Goal: Browse casually: Explore the website without a specific task or goal

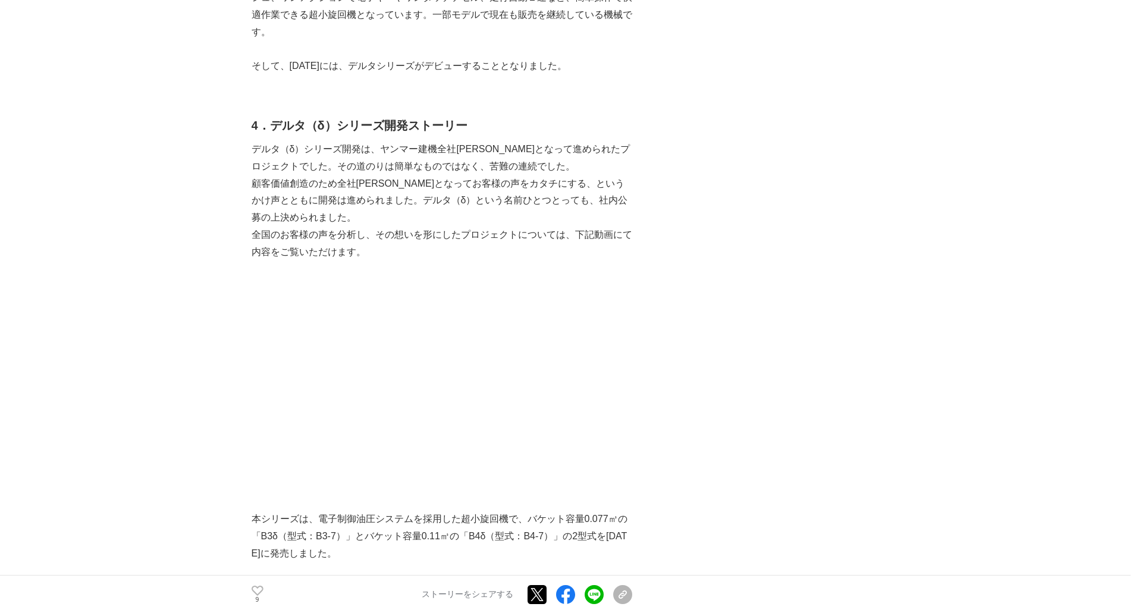
scroll to position [4759, 0]
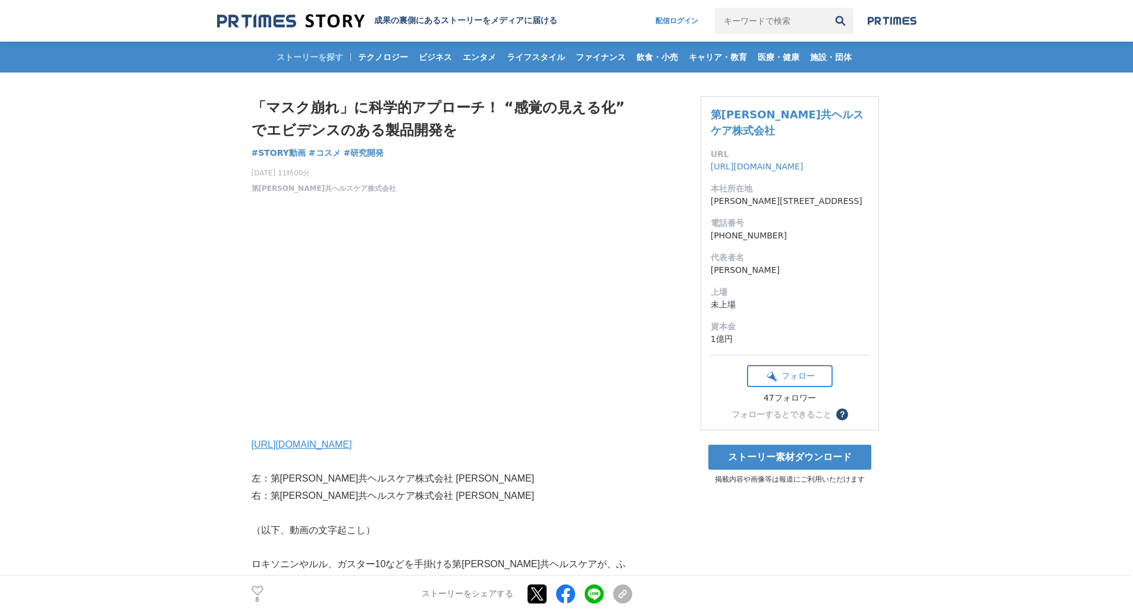
click at [289, 20] on img at bounding box center [291, 21] width 148 height 16
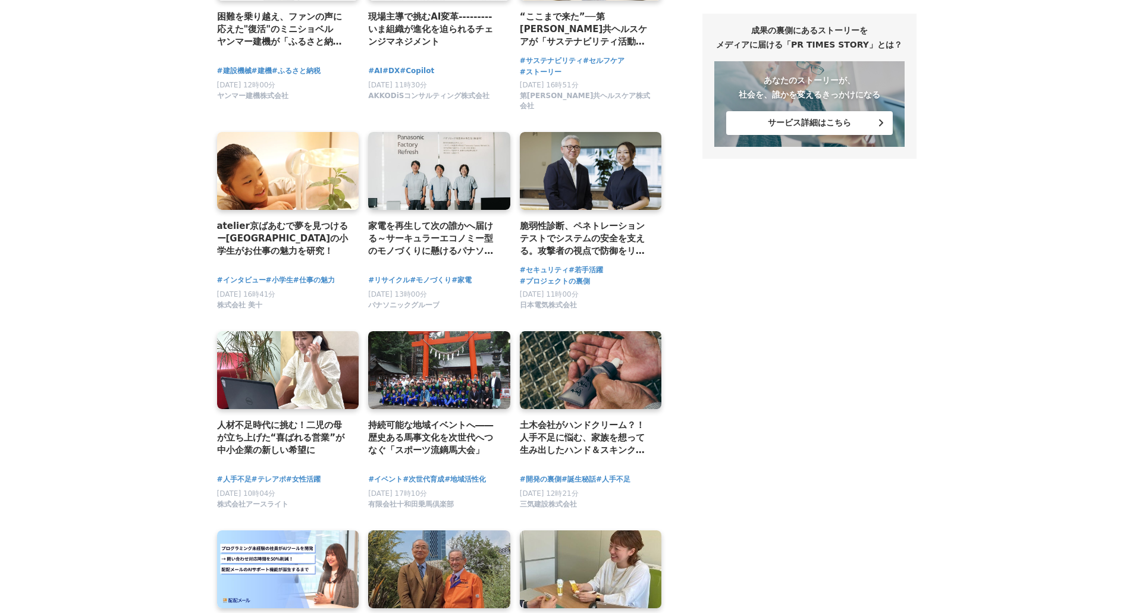
scroll to position [1130, 0]
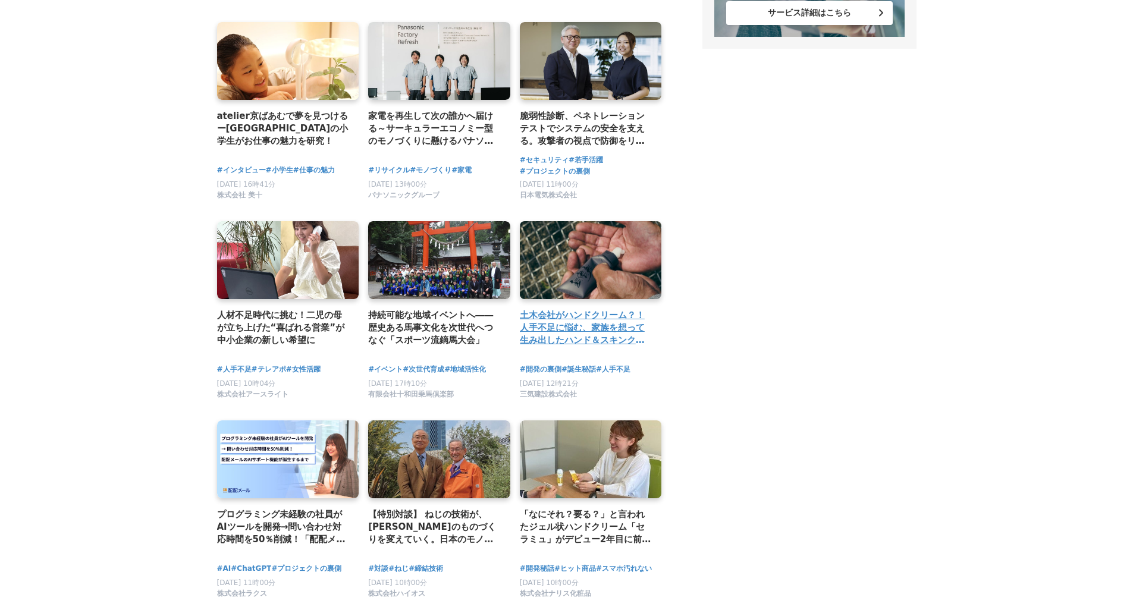
click at [581, 316] on h2 "土木会社がハンドクリーム？！人手不足に悩む、家族を想って生み出したハンド＆スキンクリームの開発秘話 【主守手（しゅしゅしゅ）ハンド＆スキンクリーム】" at bounding box center [586, 328] width 133 height 39
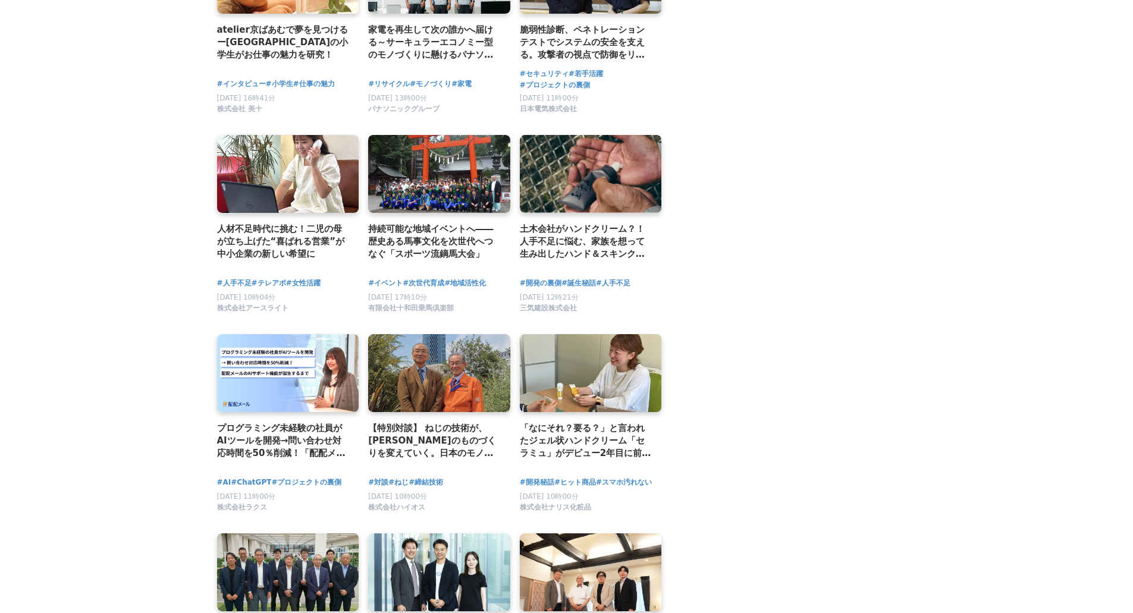
scroll to position [1309, 0]
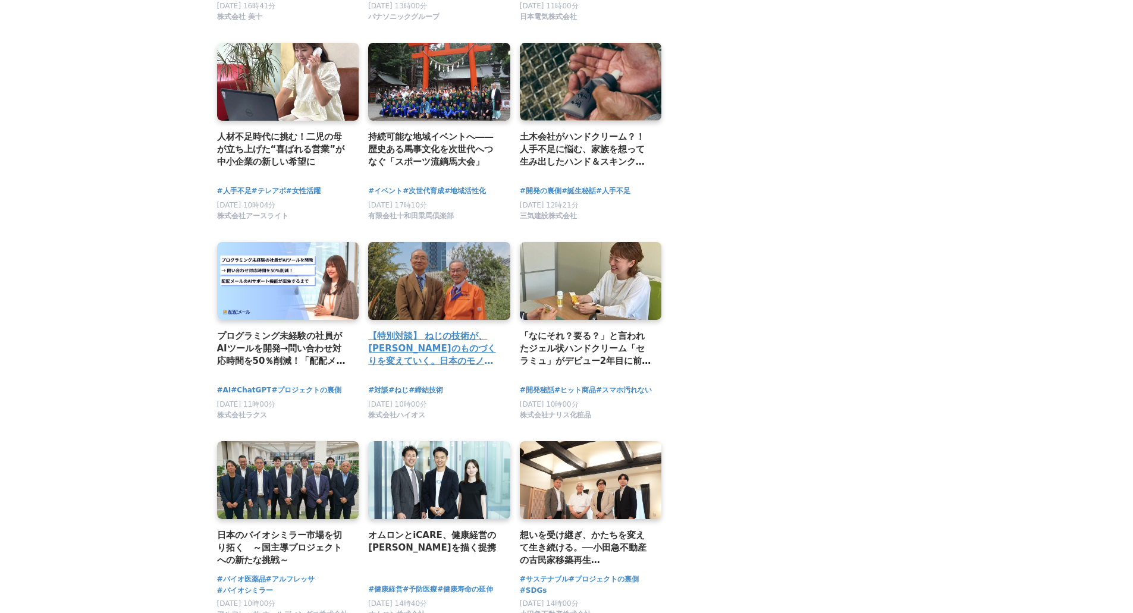
click at [447, 333] on h2 "【特別対談】 ねじの技術が、未来のものづくりを変えていく。日本のモノづくりに今必要なのは“イノベーション”" at bounding box center [434, 349] width 133 height 39
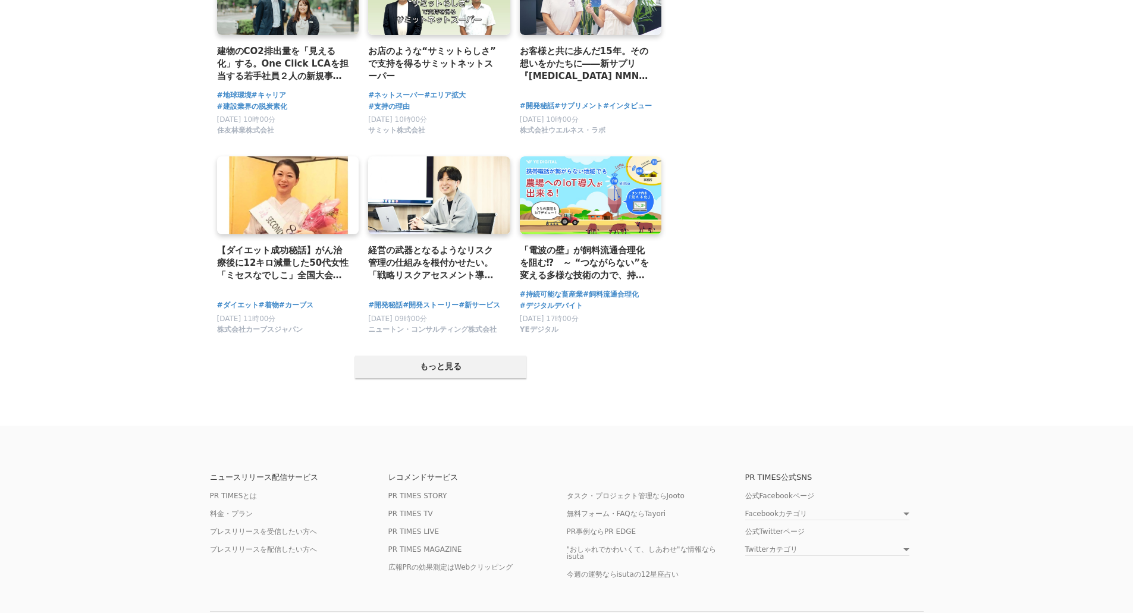
scroll to position [2201, 0]
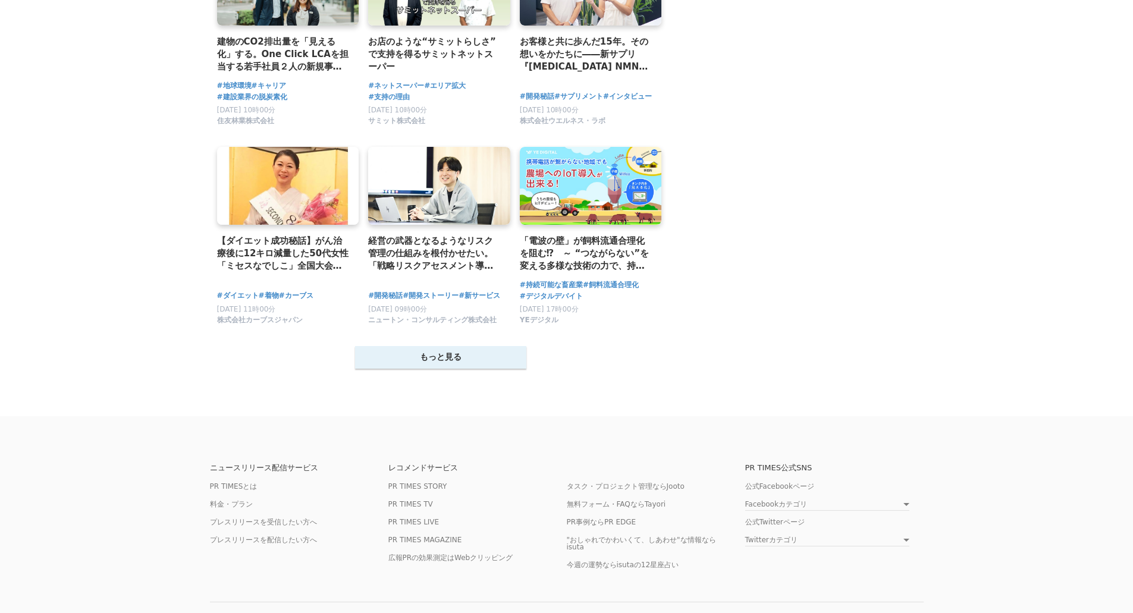
click at [440, 347] on button "もっと見る" at bounding box center [440, 357] width 171 height 23
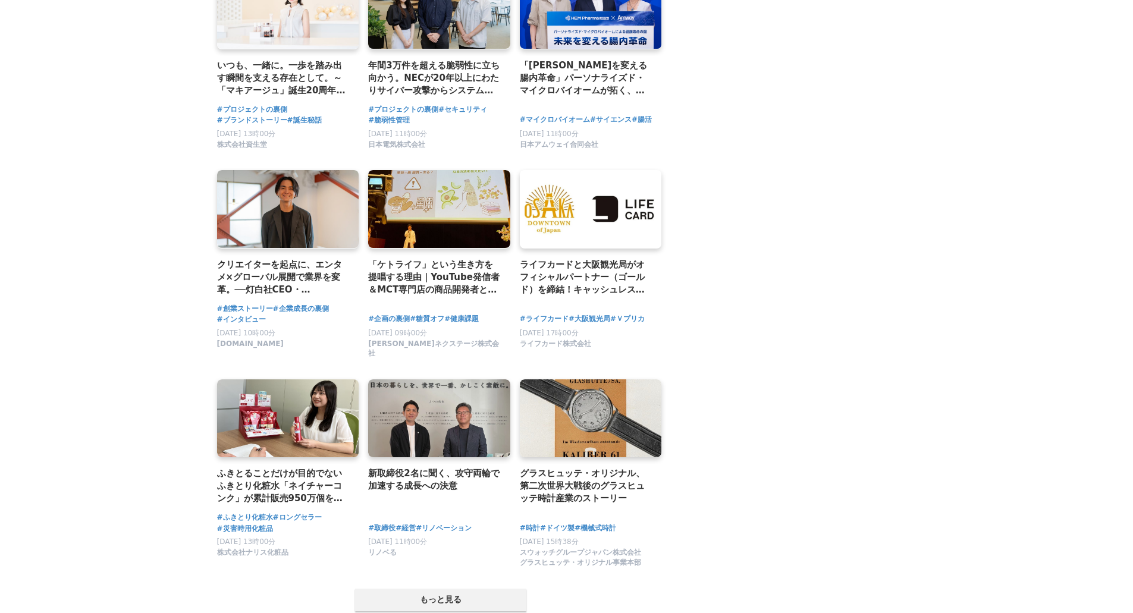
scroll to position [3212, 0]
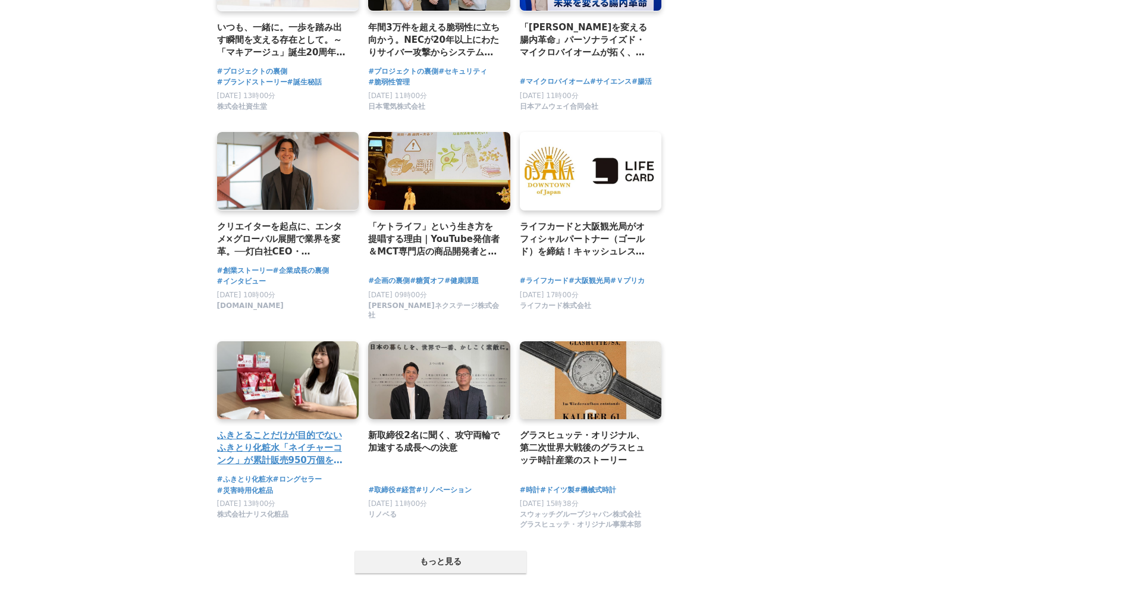
click at [276, 449] on h2 "ふきとることだけが目的でないふきとり化粧水「ネイチャーコンク」が累計販売950万個を突破した理由" at bounding box center [283, 448] width 133 height 39
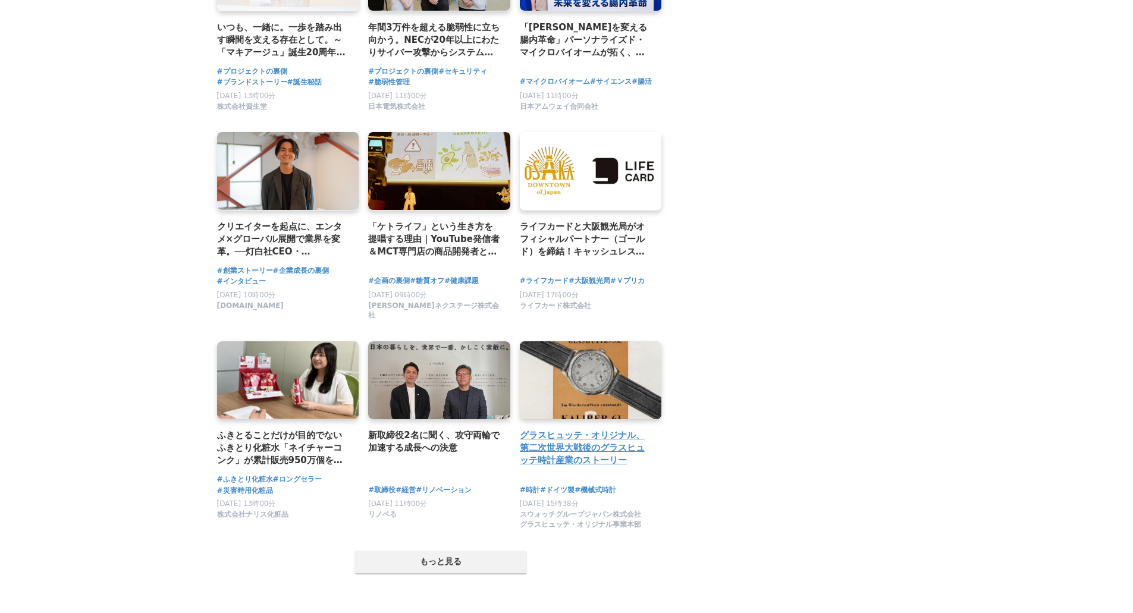
click at [575, 390] on link at bounding box center [590, 381] width 149 height 82
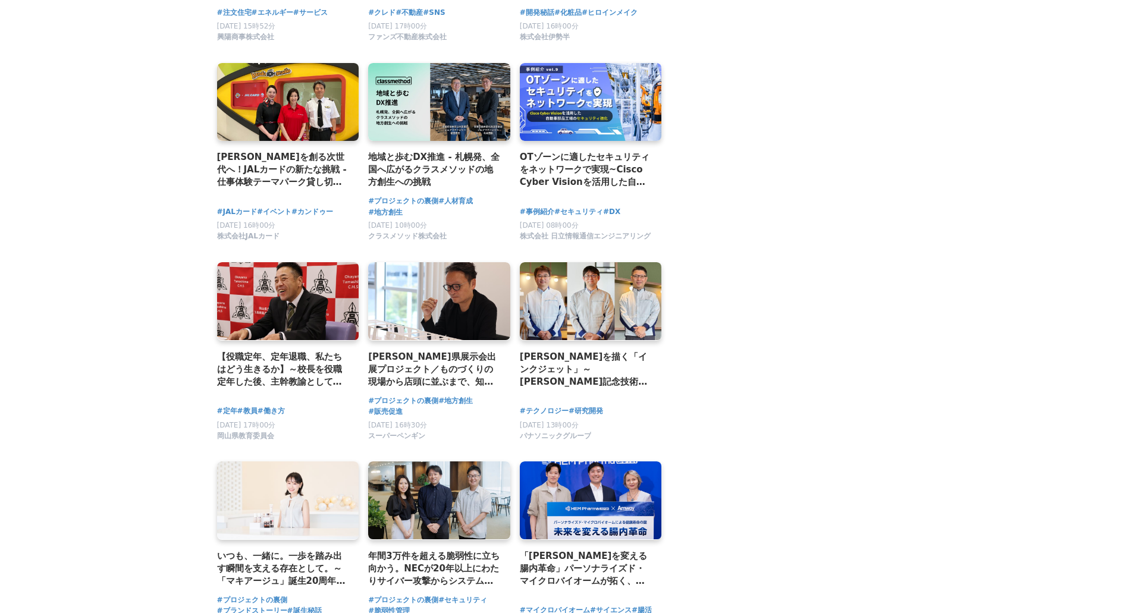
scroll to position [2498, 0]
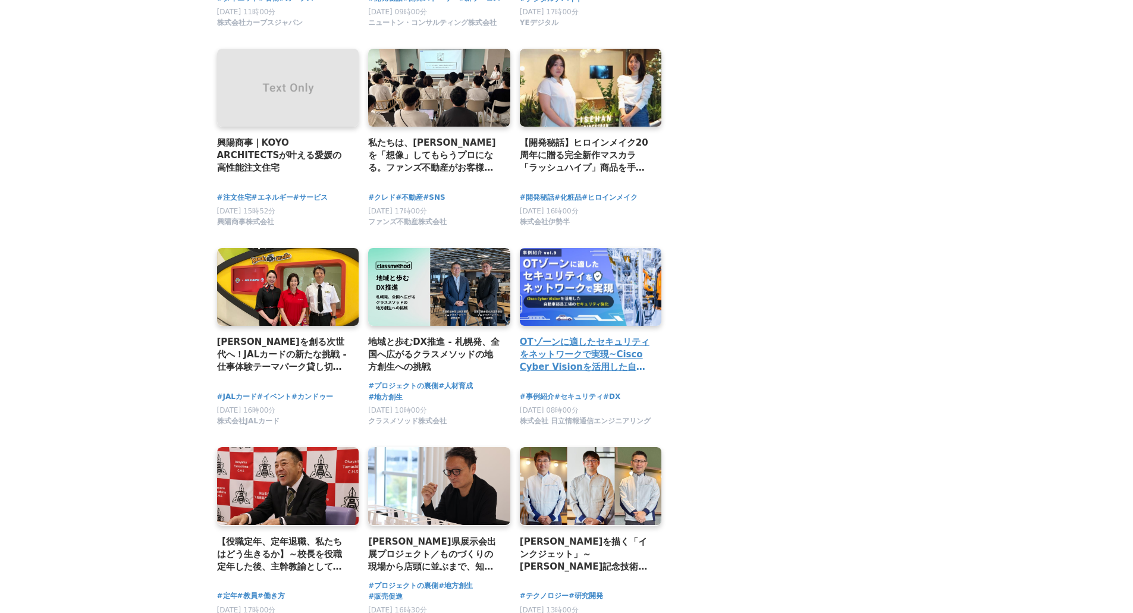
click at [574, 356] on h2 "OTゾーンに適したセキュリティをネットワークで実現~Cisco Cyber Visionを活用した自動車部品工場のセキュリティ強化~" at bounding box center [586, 354] width 133 height 39
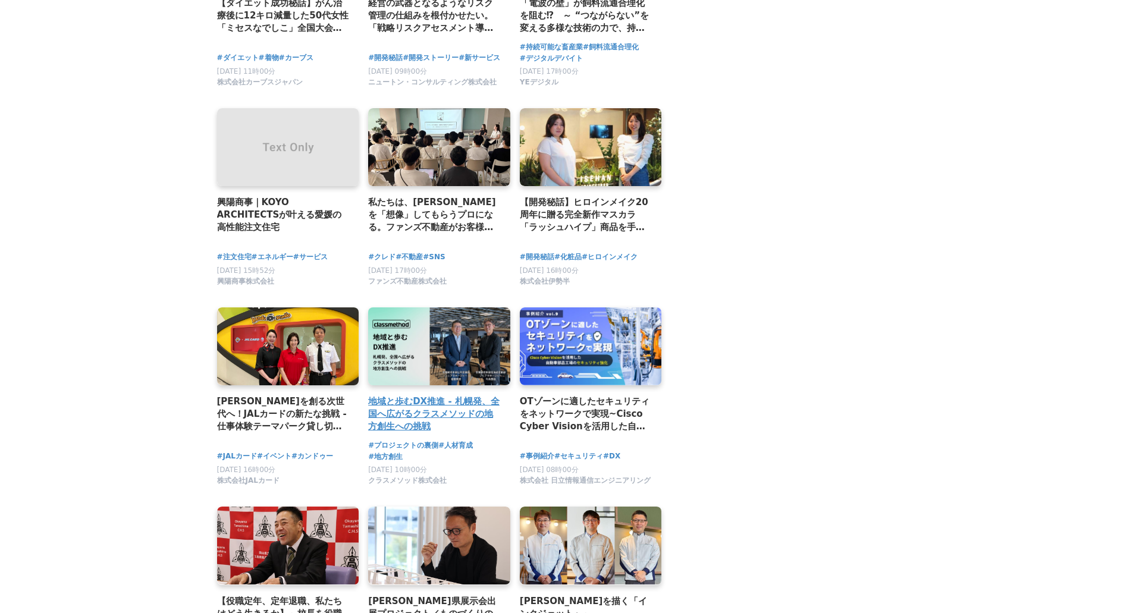
scroll to position [2201, 0]
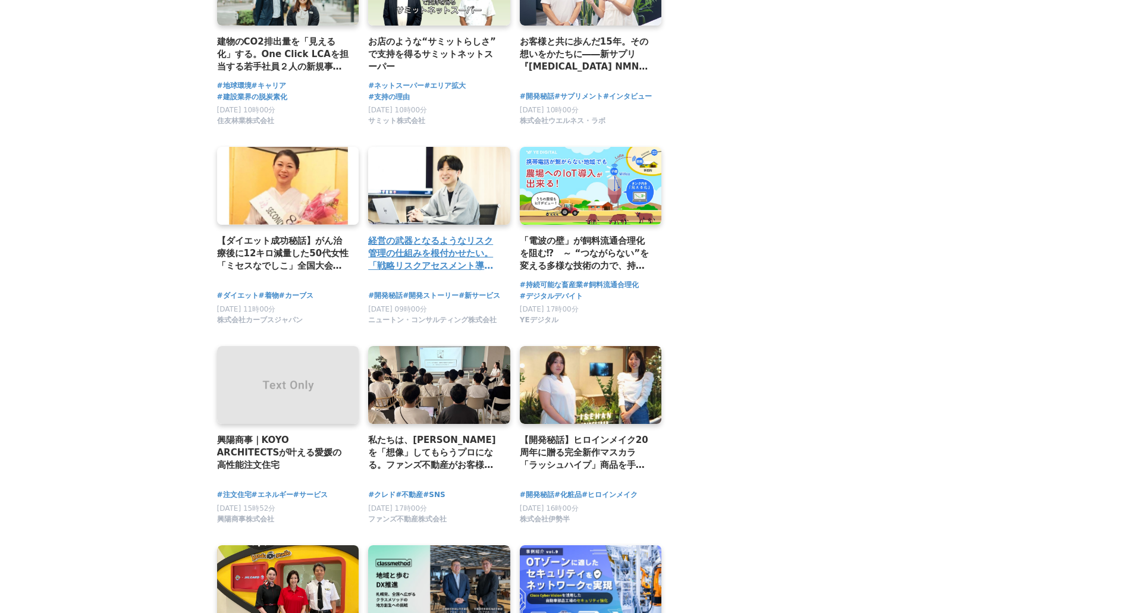
click at [411, 244] on h2 "経営の武器となるようなリスク管理の仕組みを根付かせたい。「戦略リスクアセスメント導入支援サービス」がもたらす価値と開発に込めた熱意" at bounding box center [434, 253] width 133 height 39
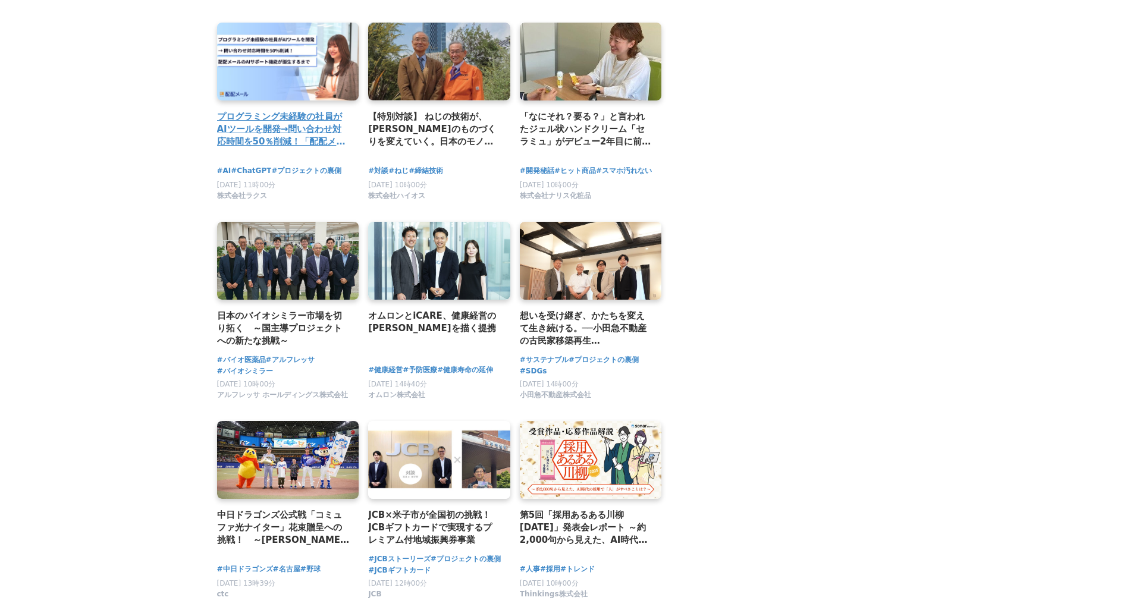
scroll to position [1368, 0]
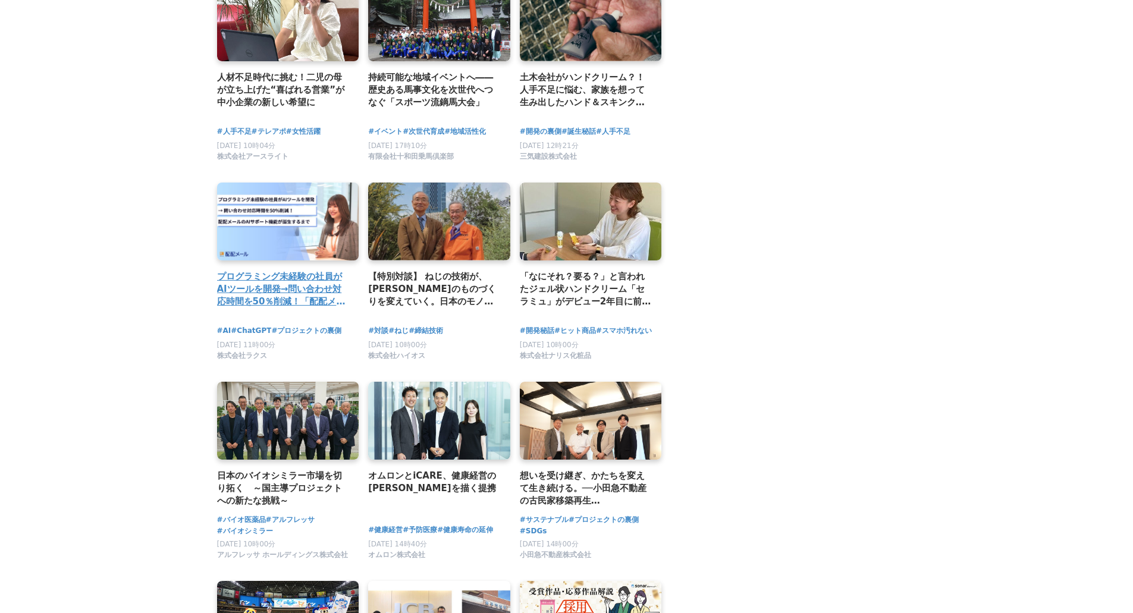
click at [299, 281] on h2 "プログラミング未経験の社員がAIツールを開発→問い合わせ対応時間を50％削減！「配配メール」のAIサポート機能が誕生するまで" at bounding box center [283, 289] width 133 height 39
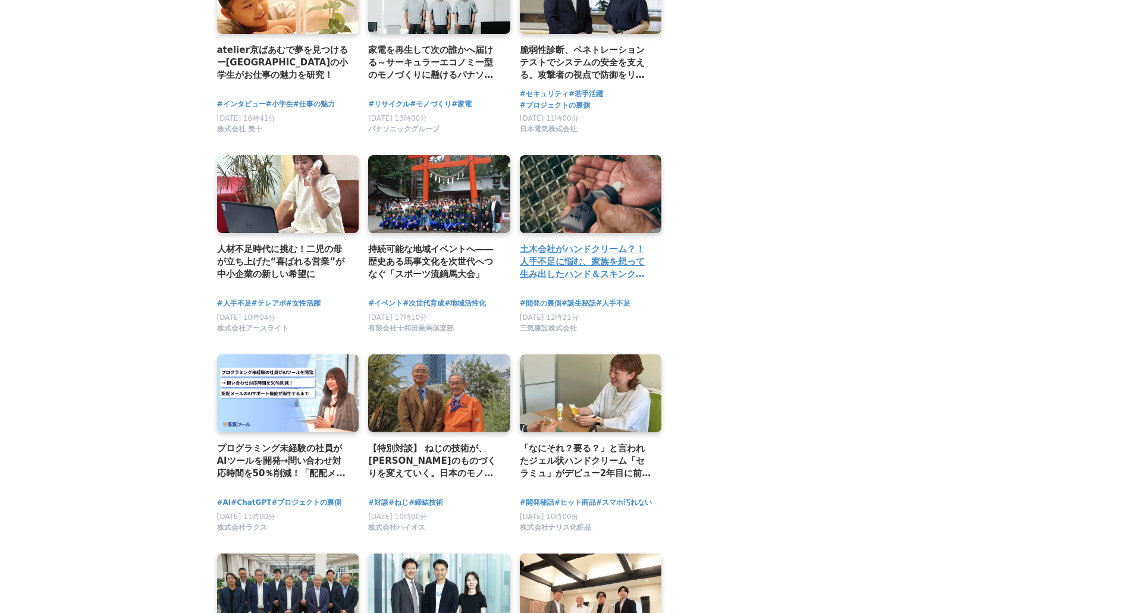
scroll to position [1190, 0]
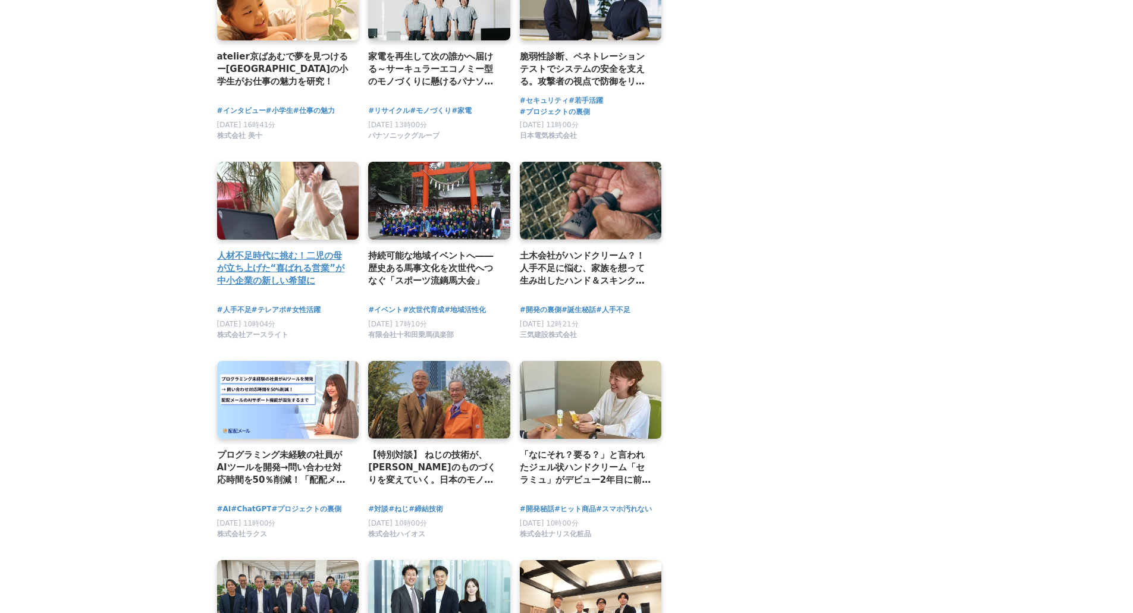
click at [283, 252] on h2 "人材不足時代に挑む！二児の母が立ち上げた“喜ばれる営業”が中小企業の新しい希望に" at bounding box center [283, 268] width 133 height 39
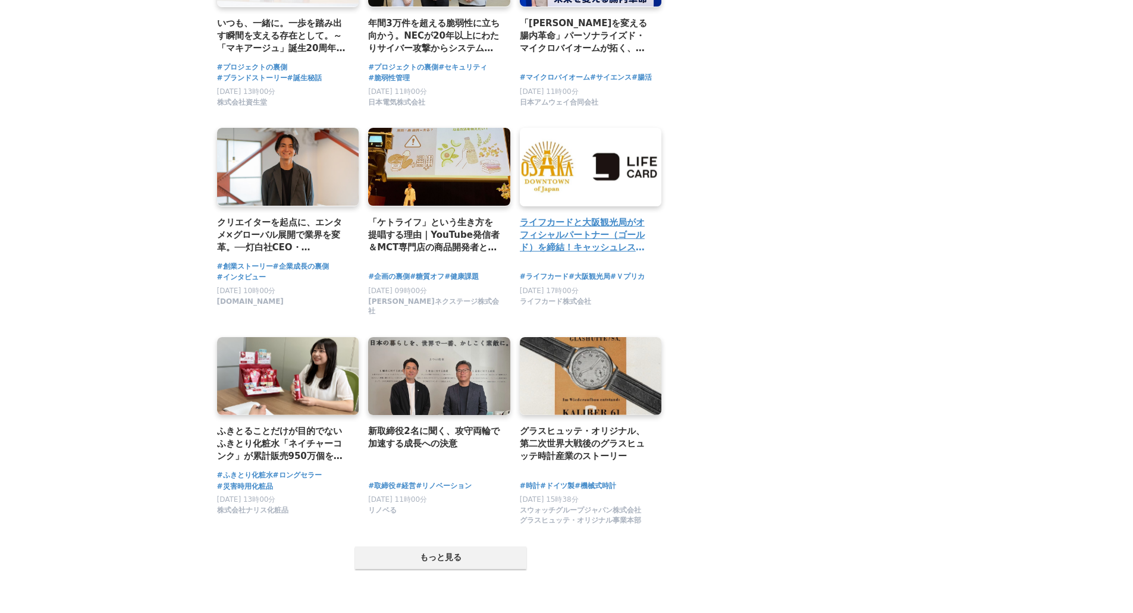
scroll to position [3450, 0]
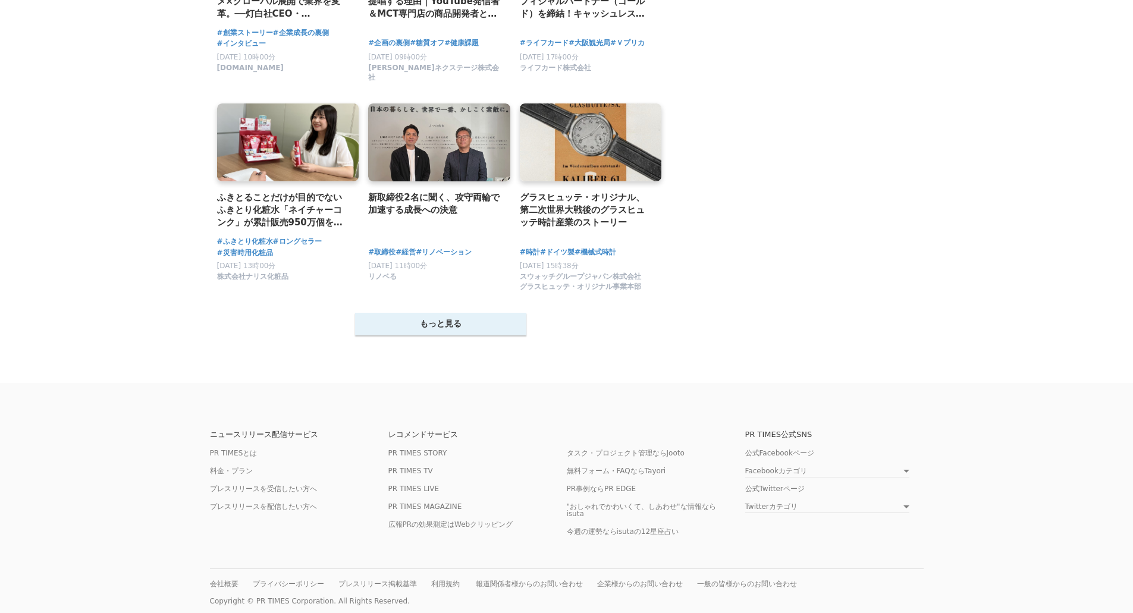
click at [463, 318] on button "もっと見る" at bounding box center [440, 324] width 171 height 23
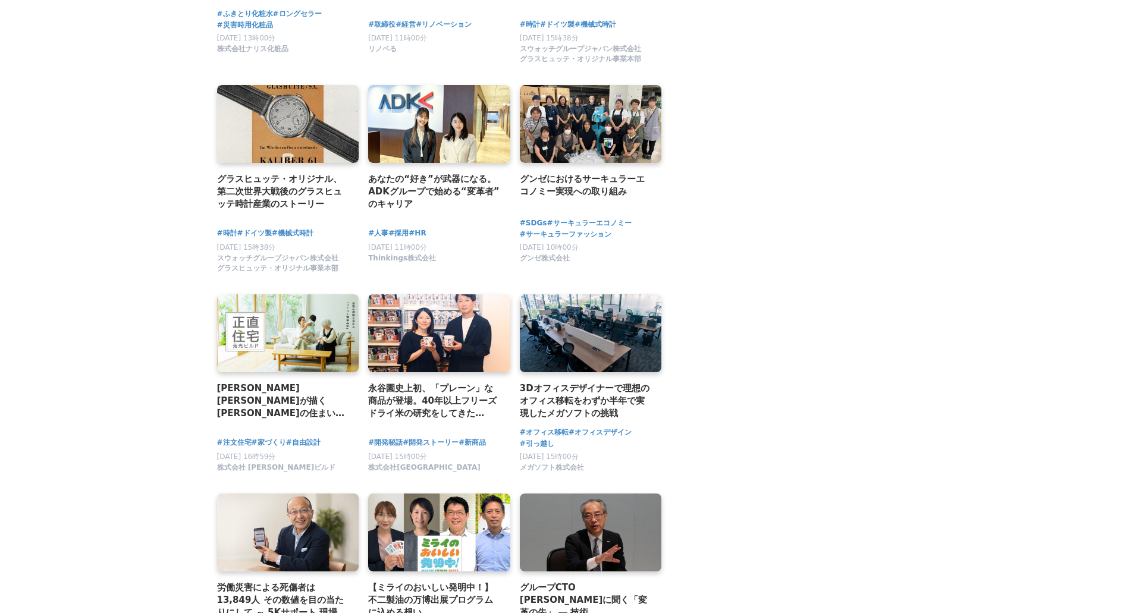
scroll to position [3688, 0]
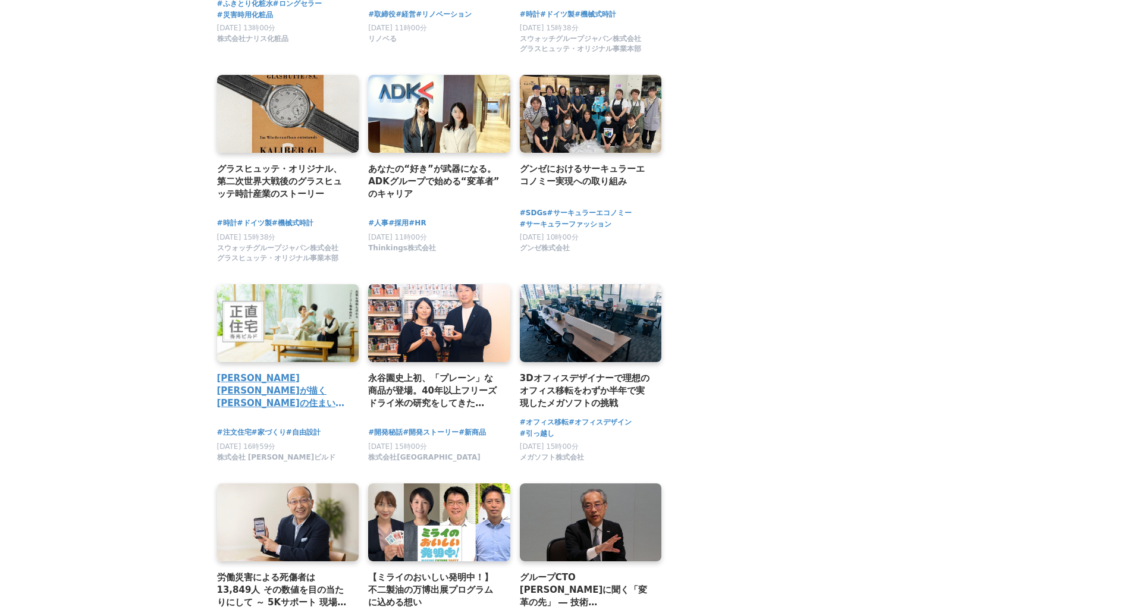
click at [246, 399] on h2 "秀光ビルドが描く未来の住まい｜「コミコミ価格品質」の先にある、真の顧客価値と持続可能な家づくりへの挑戦" at bounding box center [283, 391] width 133 height 39
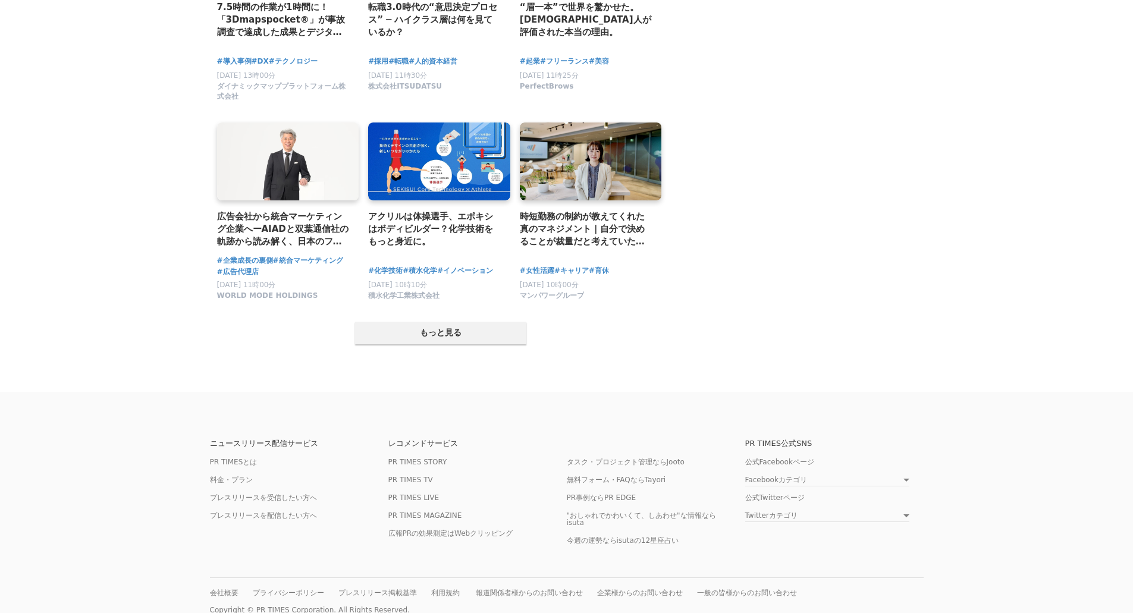
scroll to position [4686, 0]
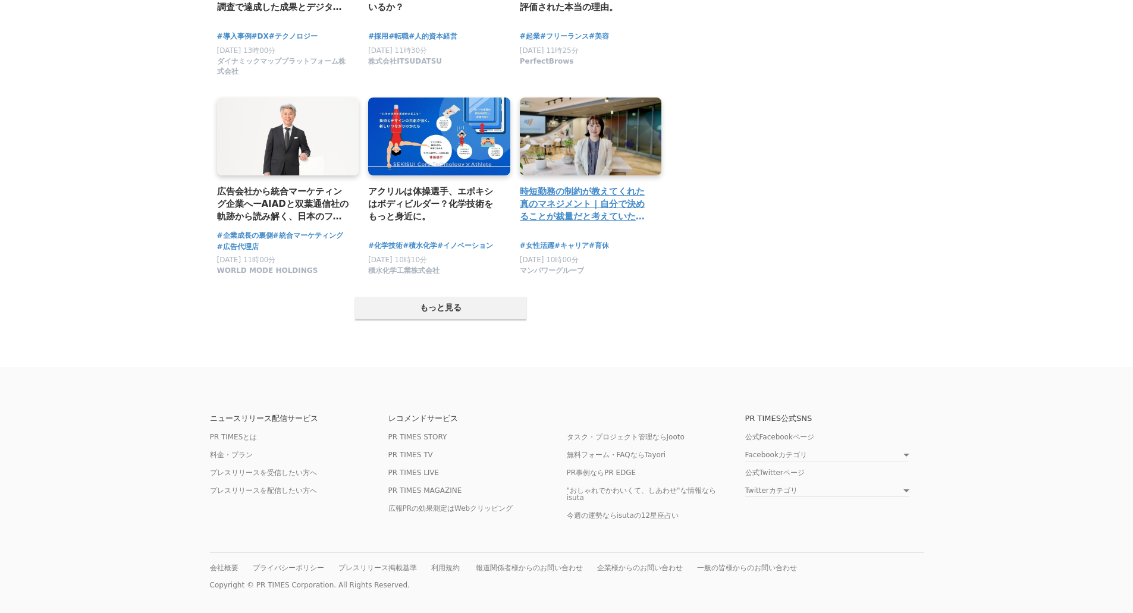
click at [592, 204] on h2 "時短勤務の制約が教えてくれた真のマネジメント｜自分で決めることが裁量だと考えていた私が、メンバーに任せることで「組織としての成長」を実感するまで" at bounding box center [586, 204] width 133 height 39
click at [450, 306] on button "もっと見る" at bounding box center [440, 308] width 171 height 23
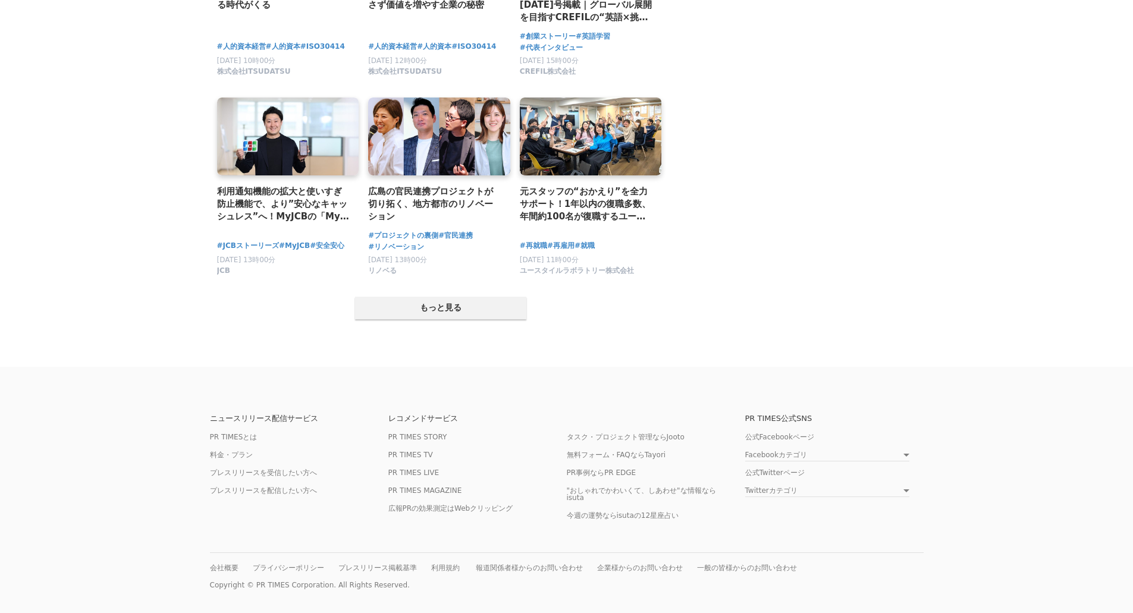
scroll to position [5899, 0]
click at [468, 306] on button "もっと見る" at bounding box center [440, 308] width 171 height 23
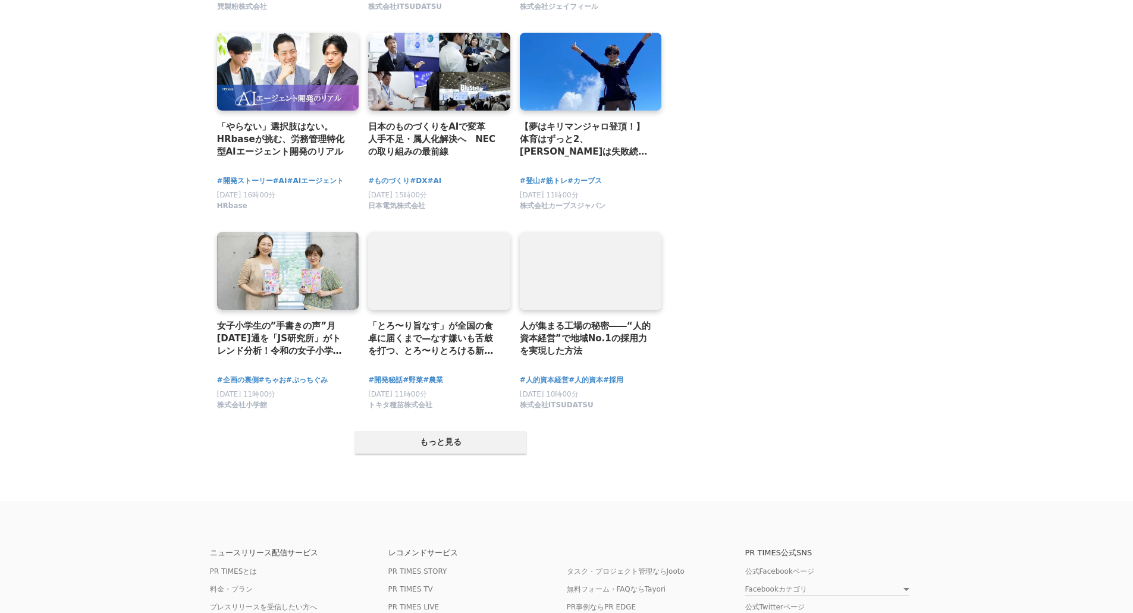
scroll to position [6969, 0]
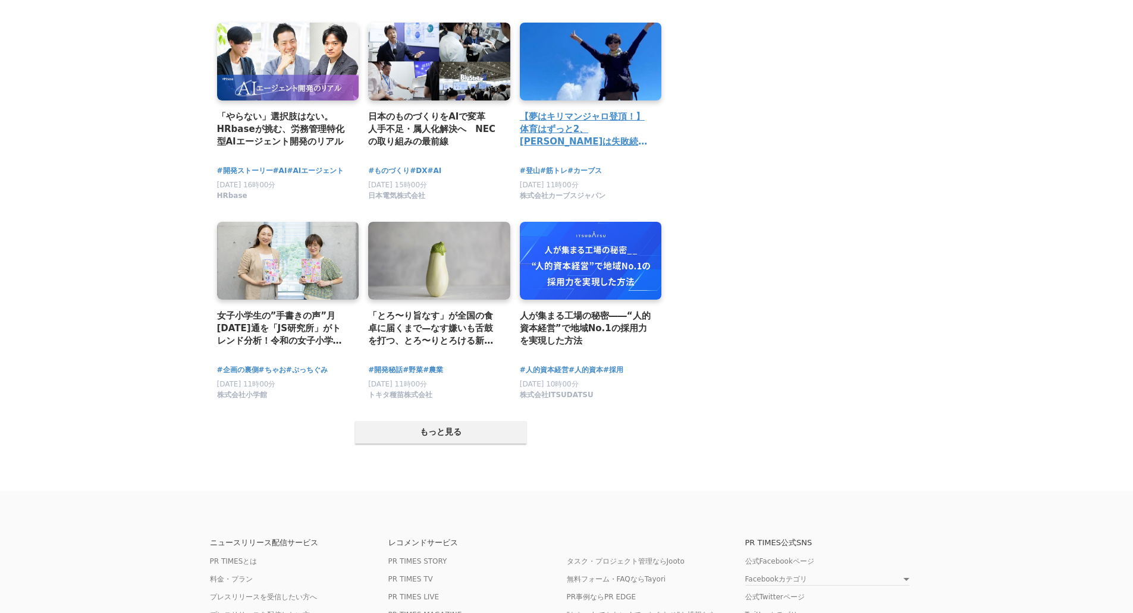
click at [628, 134] on h2 "【夢はキリマンジャロ登頂！】体育はずっと2、[PERSON_NAME]は失敗続きだった私がまさかの屋久島トレッキングで変わったもの" at bounding box center [586, 129] width 133 height 39
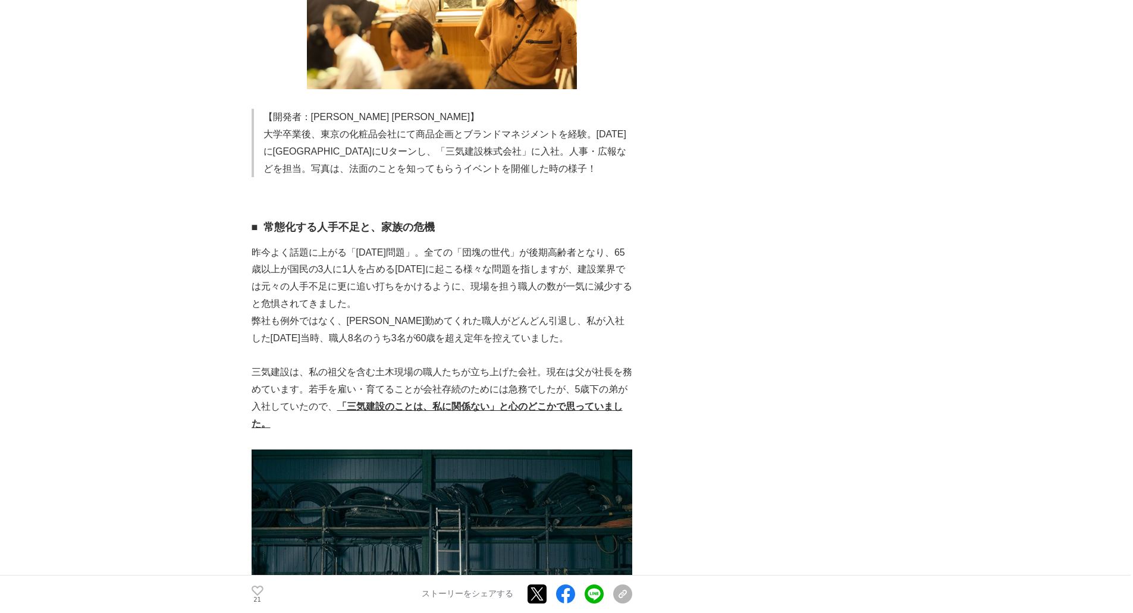
scroll to position [892, 0]
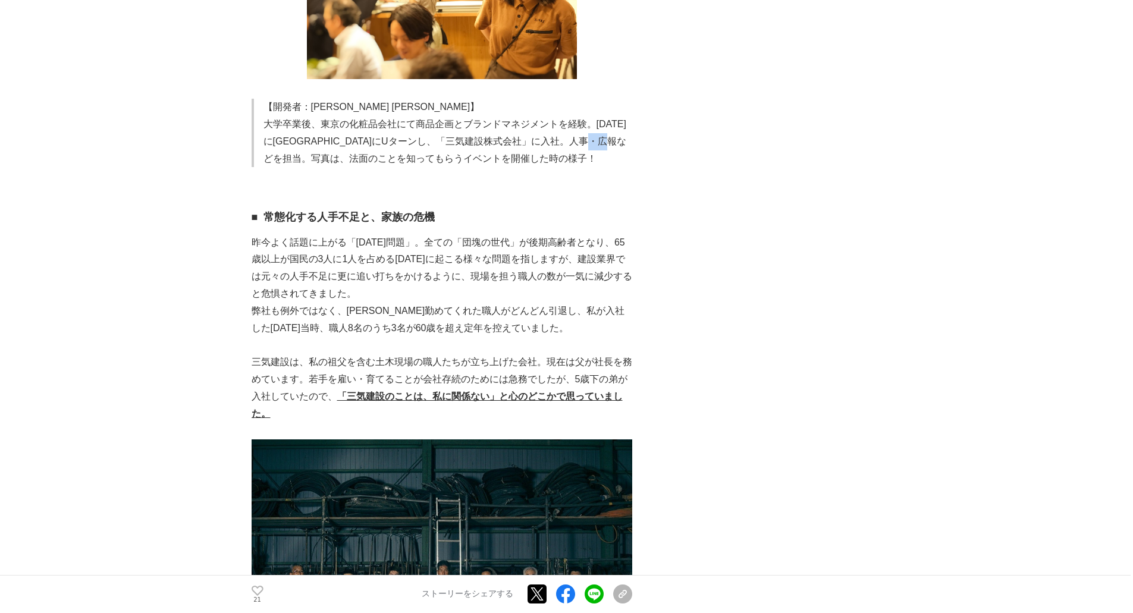
drag, startPoint x: 296, startPoint y: 146, endPoint x: 311, endPoint y: 147, distance: 14.9
click at [311, 147] on p "大学卒業後、東京の化粧品会社にて商品企画とブランドマネジメントを経験。[DATE]に[GEOGRAPHIC_DATA]にUターンし、「三気建設株式会社」に入社…" at bounding box center [448, 141] width 369 height 51
copy p "法面"
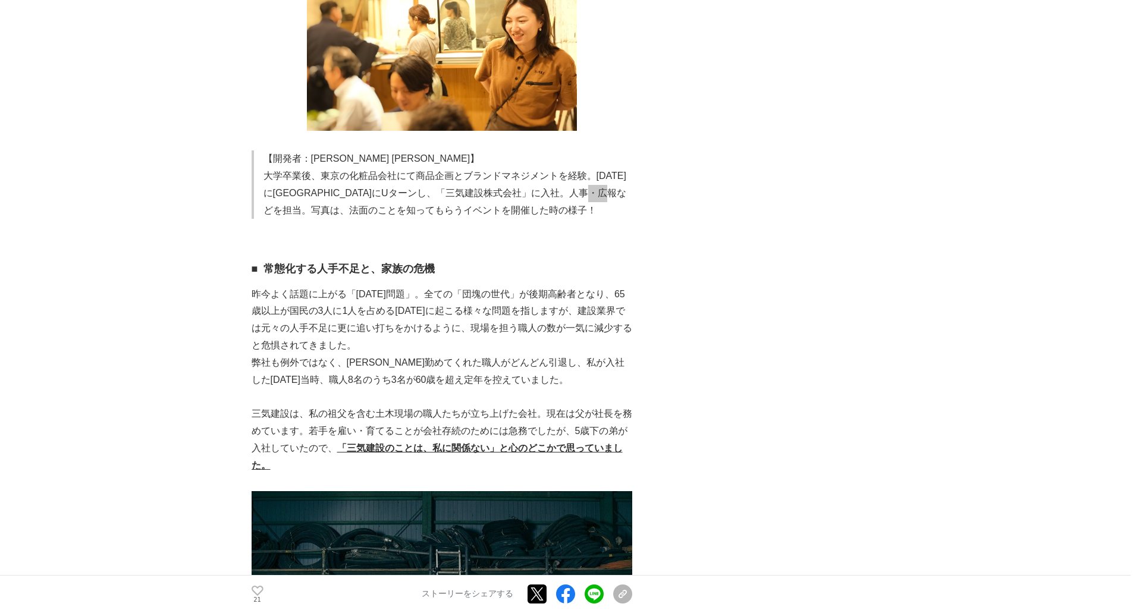
scroll to position [952, 0]
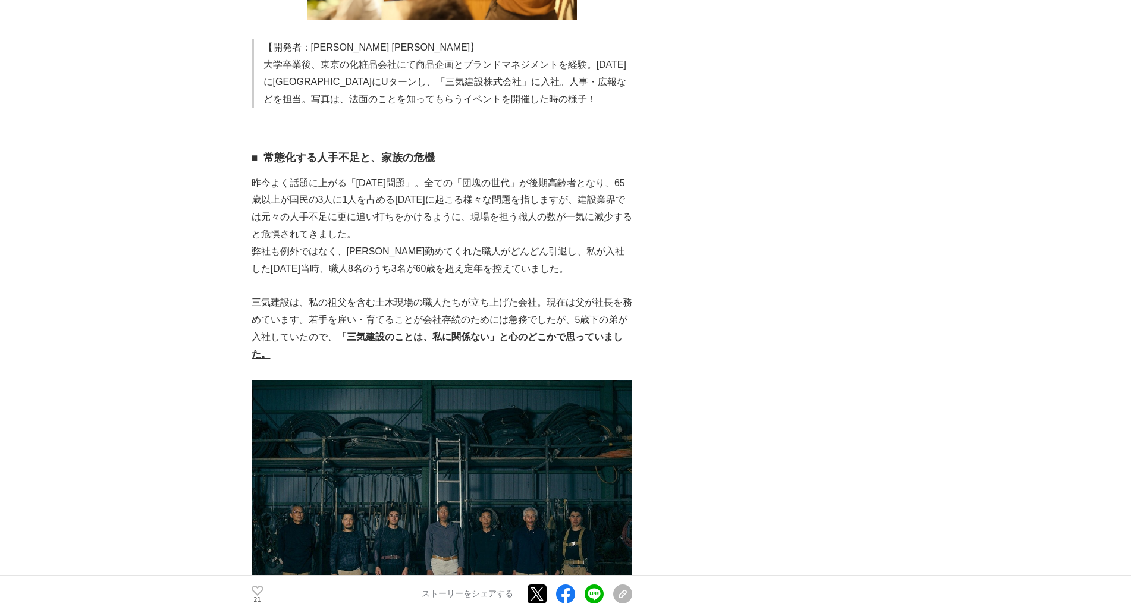
click at [497, 259] on p "弊社も例外ではなく、長年勤めてくれた職人がどんどん引退し、私が入社した2024年当時、職人8名のうち3名が60歳を超え定年を控えていました。" at bounding box center [442, 260] width 381 height 35
click at [474, 199] on p "昨今よく話題に上がる「2025年問題」。全ての「団塊の世代」が後期高齢者となり、65歳以上が国民の3人に1人を占める2025年に起こる様々な問題を指しますが、…" at bounding box center [442, 209] width 381 height 68
click at [400, 178] on p "昨今よく話題に上がる「2025年問題」。全ての「団塊の世代」が後期高齢者となり、65歳以上が国民の3人に1人を占める2025年に起こる様々な問題を指しますが、…" at bounding box center [442, 209] width 381 height 68
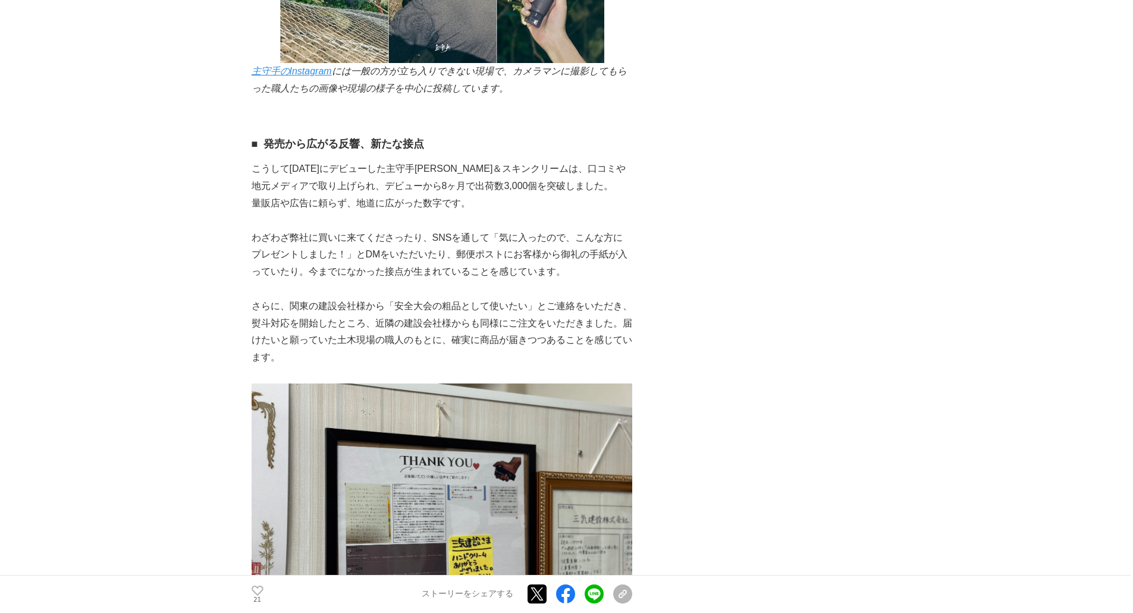
scroll to position [4303, 0]
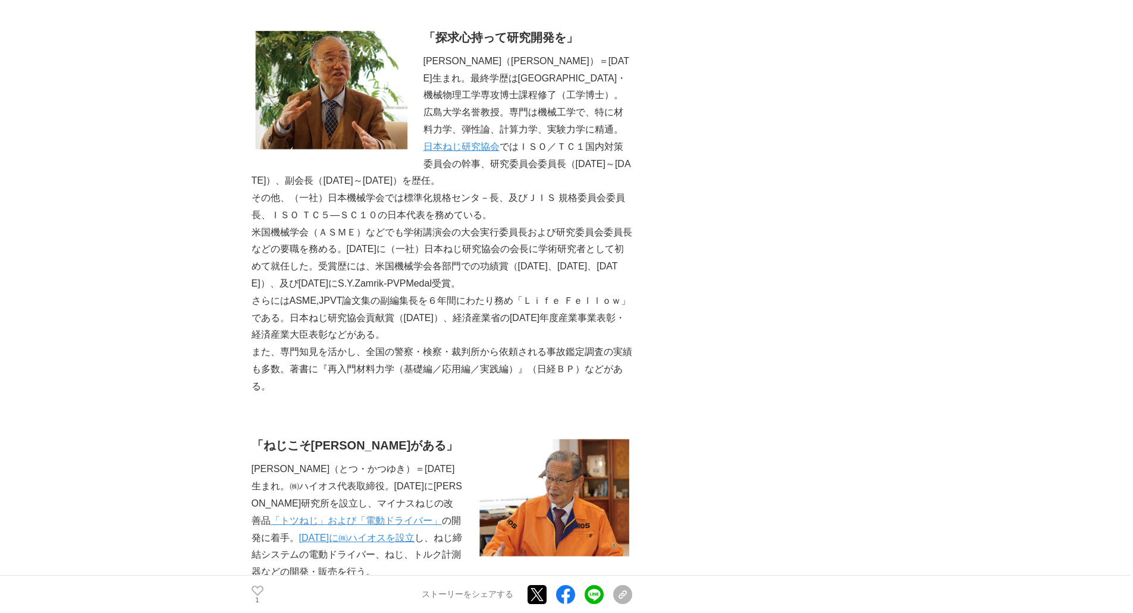
scroll to position [3569, 0]
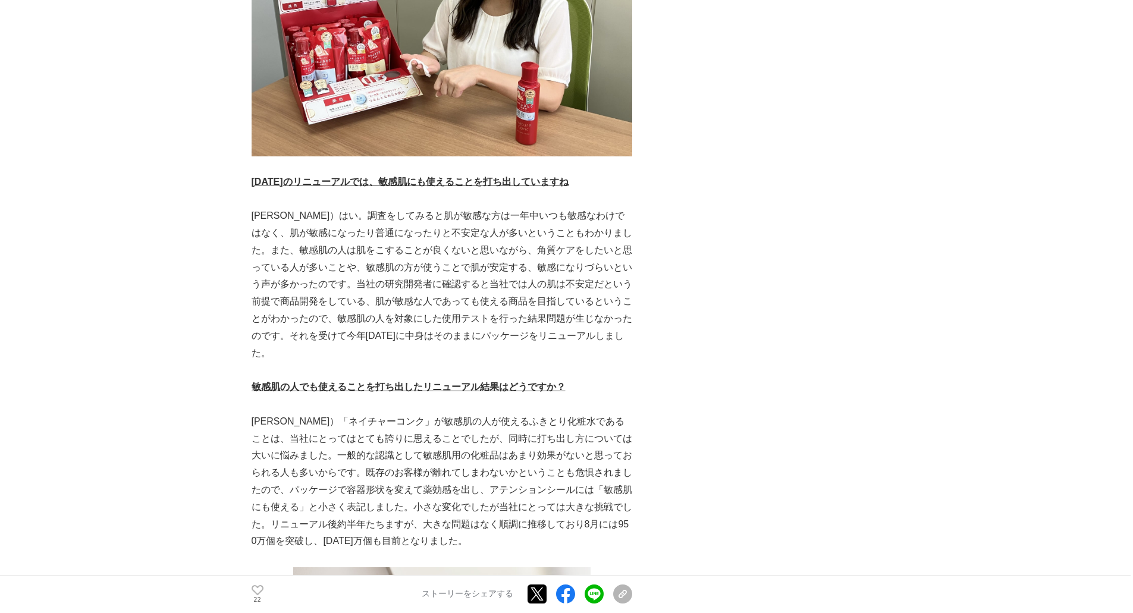
scroll to position [3272, 0]
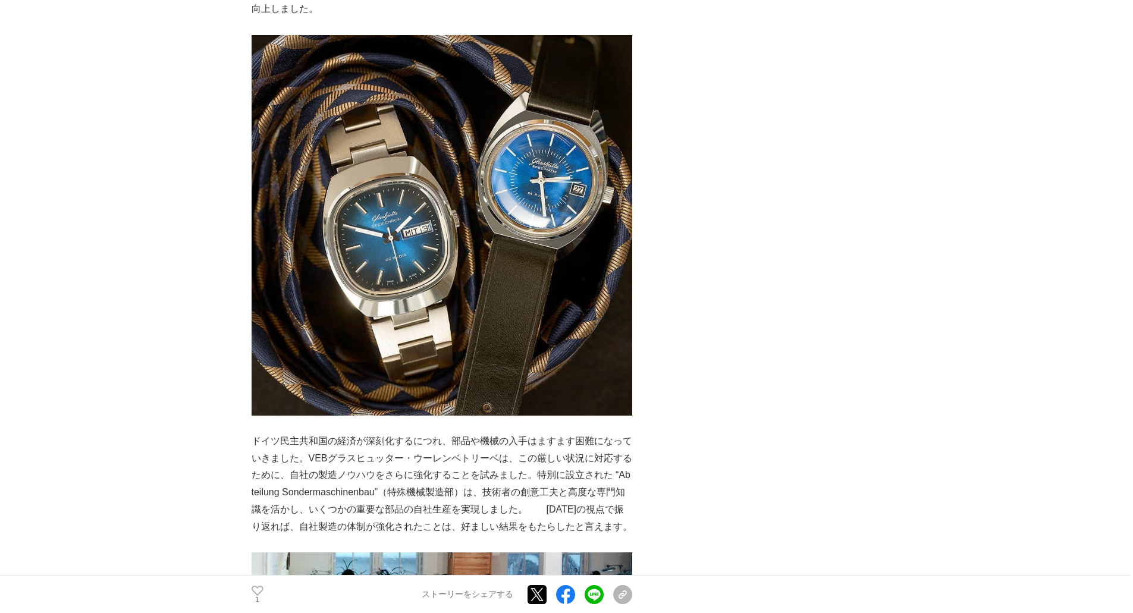
scroll to position [3926, 0]
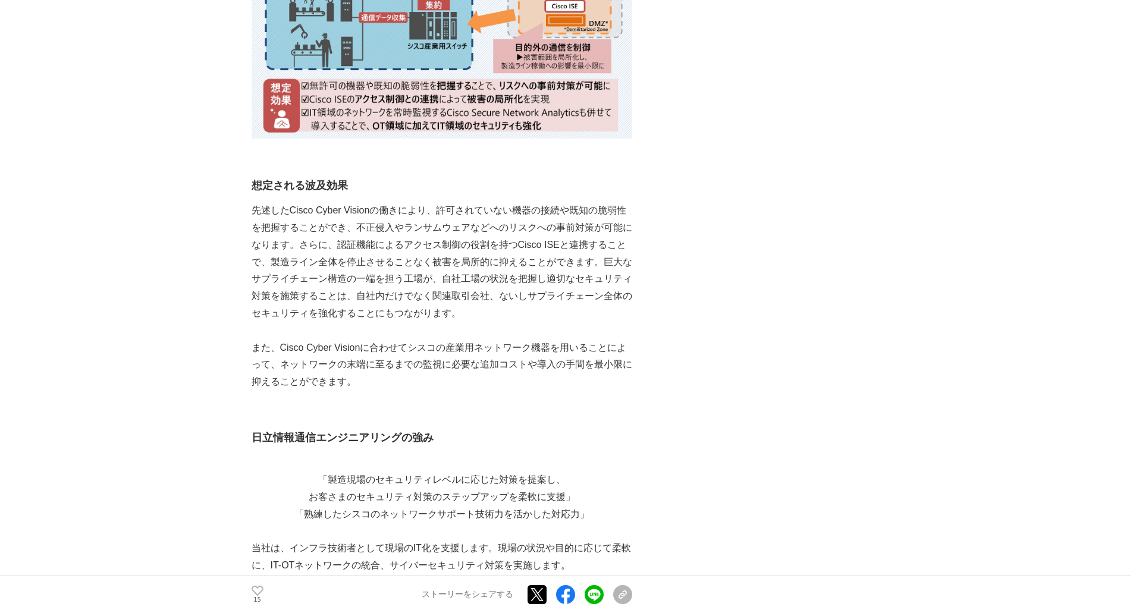
scroll to position [1963, 0]
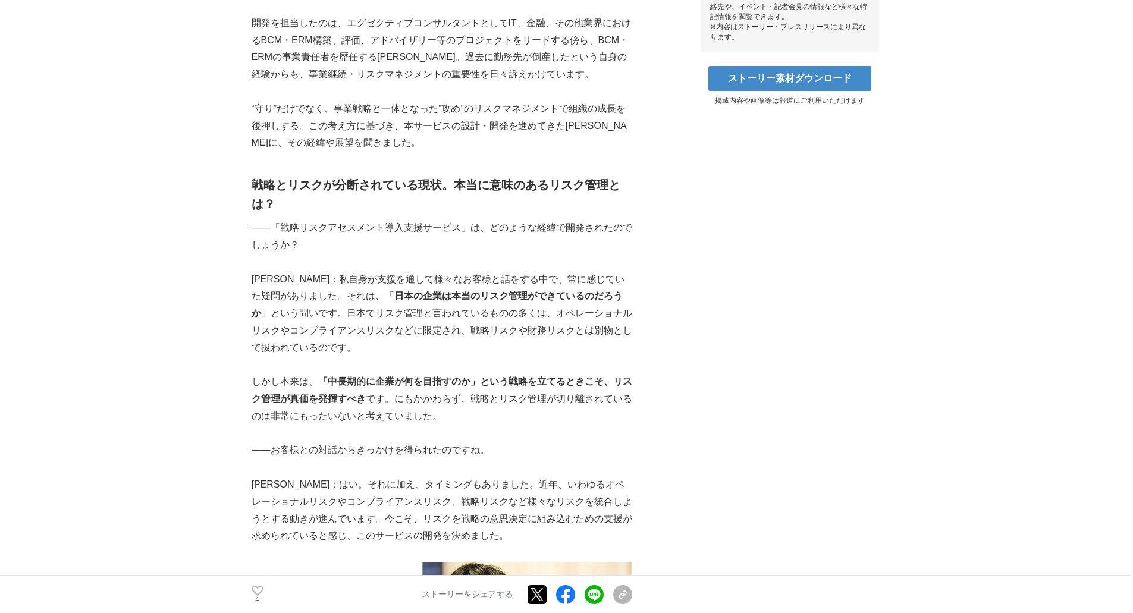
scroll to position [833, 0]
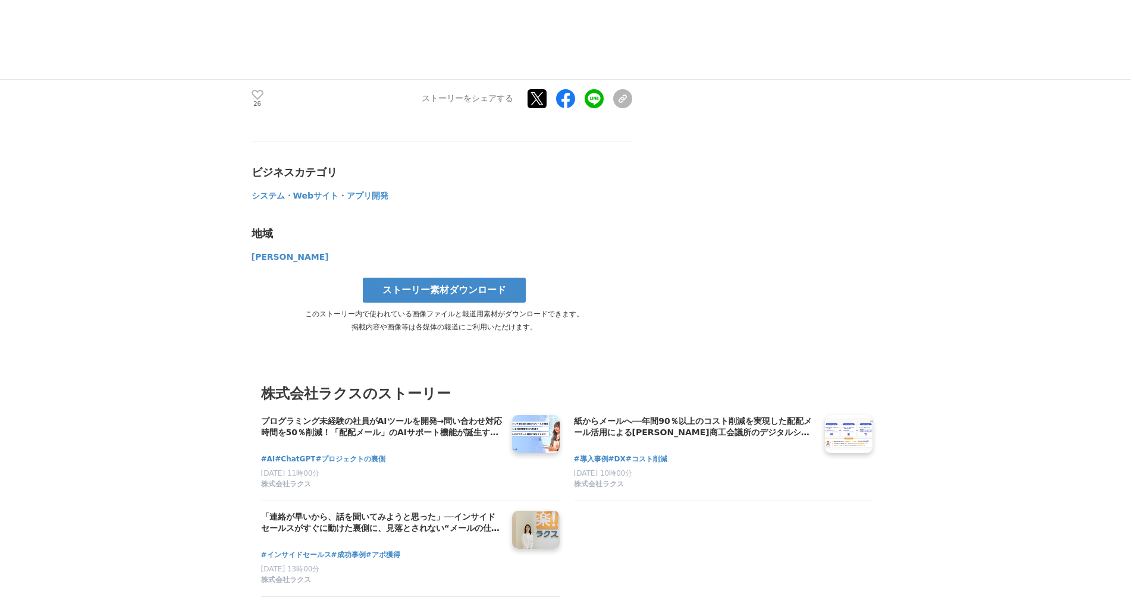
scroll to position [2677, 0]
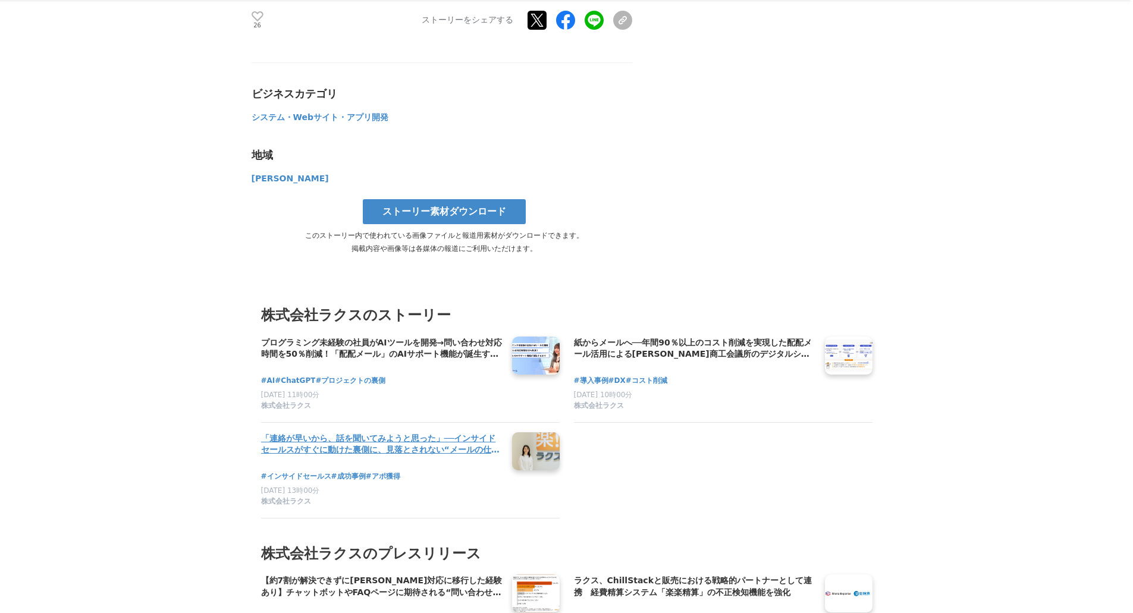
click at [387, 454] on h4 "「連絡が早いから、話を聞いてみようと思った」──インサイドセールスがすぐに動けた裏側に、見落とされない“メールの仕組み”があった" at bounding box center [382, 444] width 242 height 24
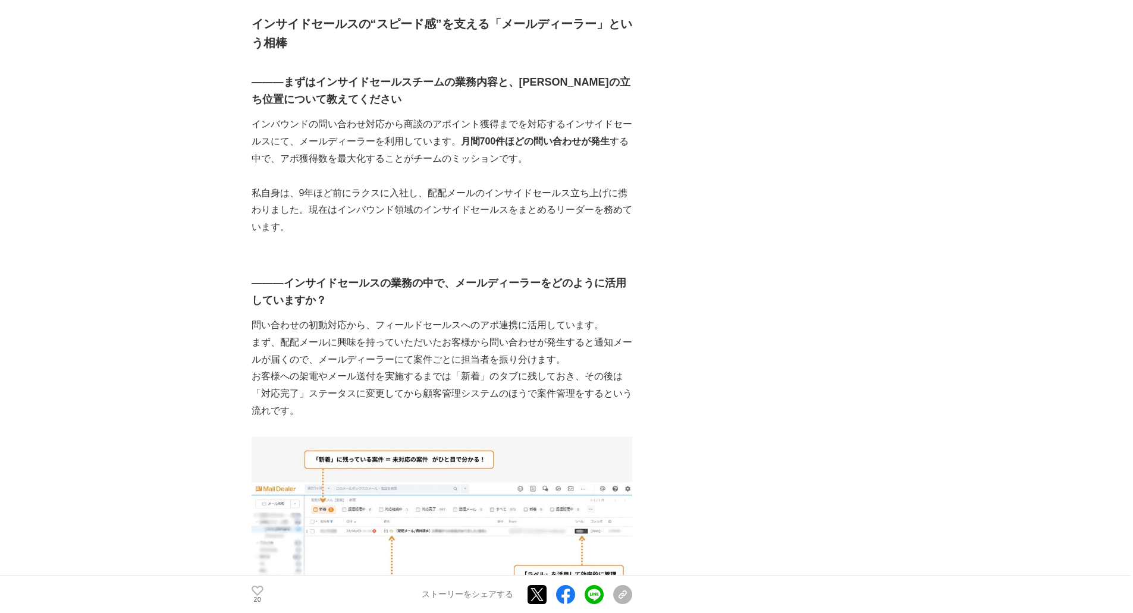
scroll to position [535, 0]
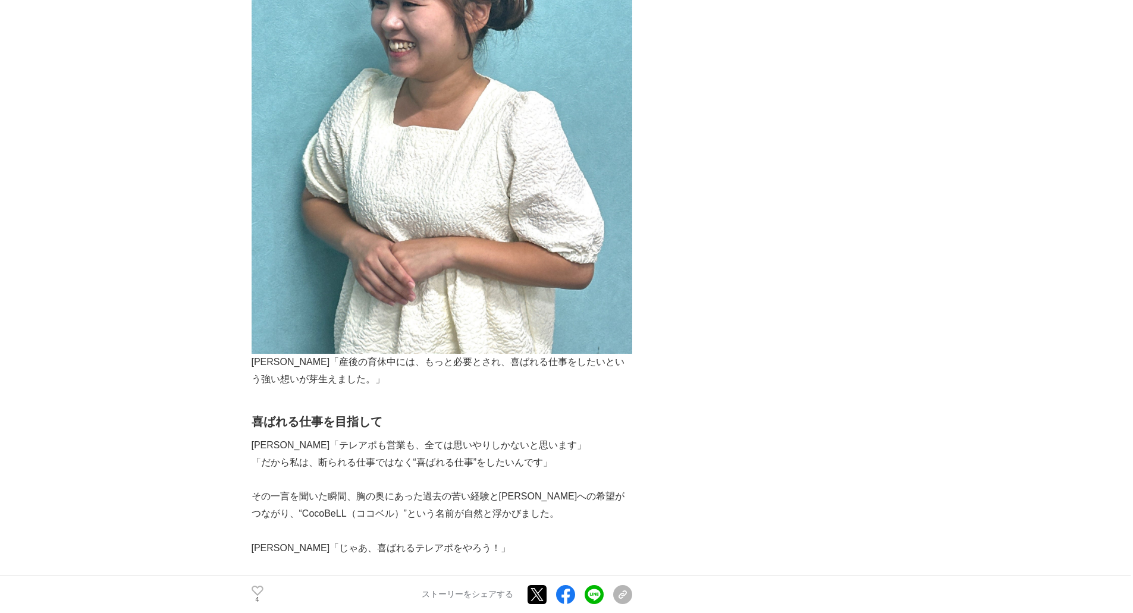
scroll to position [1249, 0]
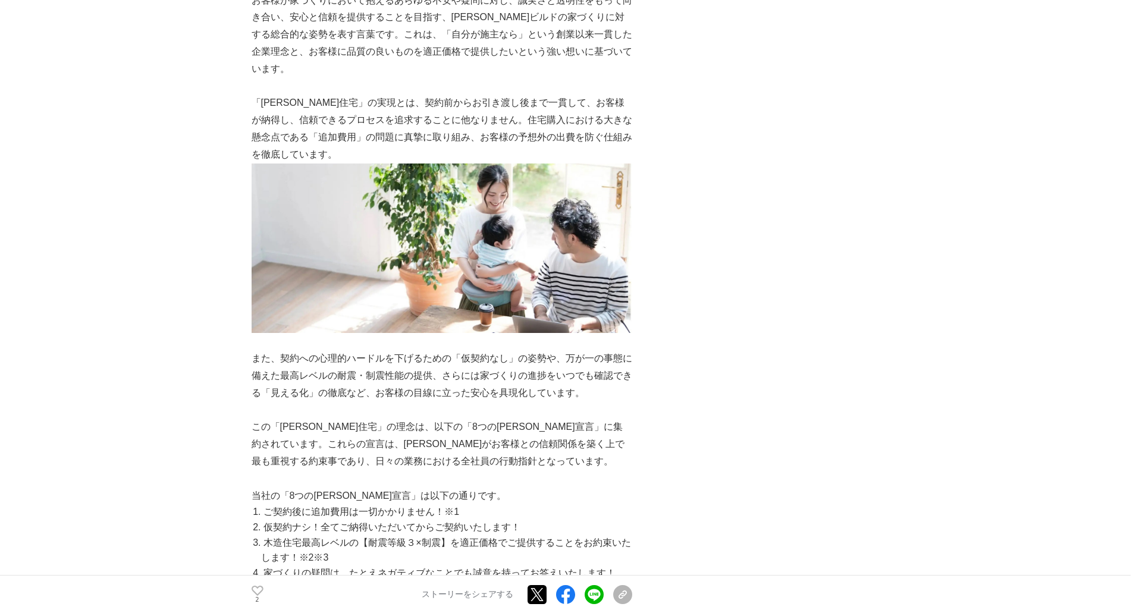
scroll to position [3629, 0]
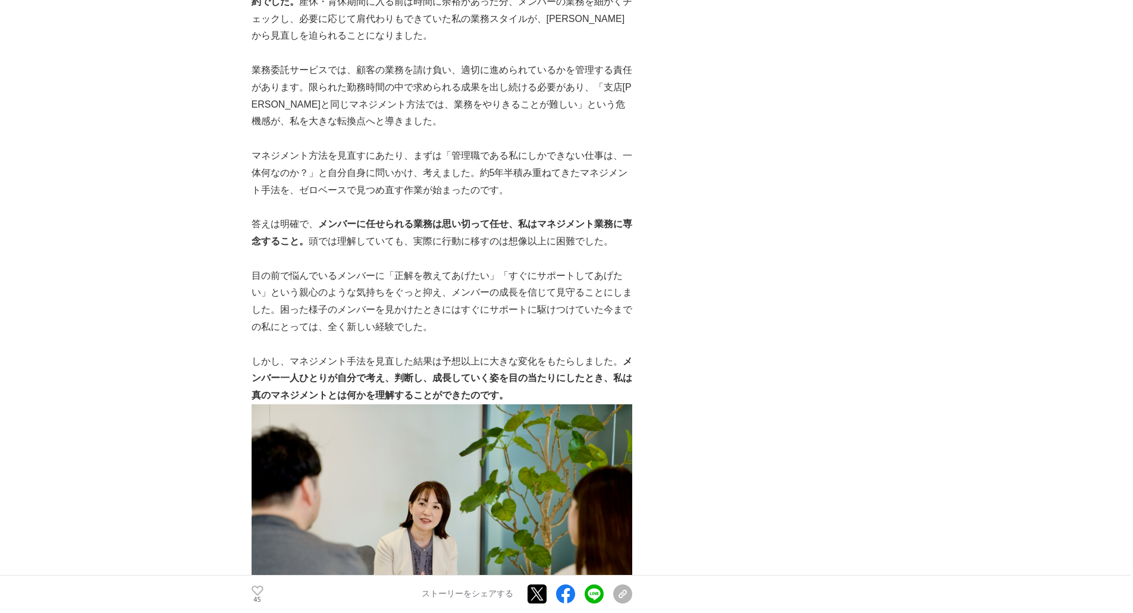
scroll to position [2320, 0]
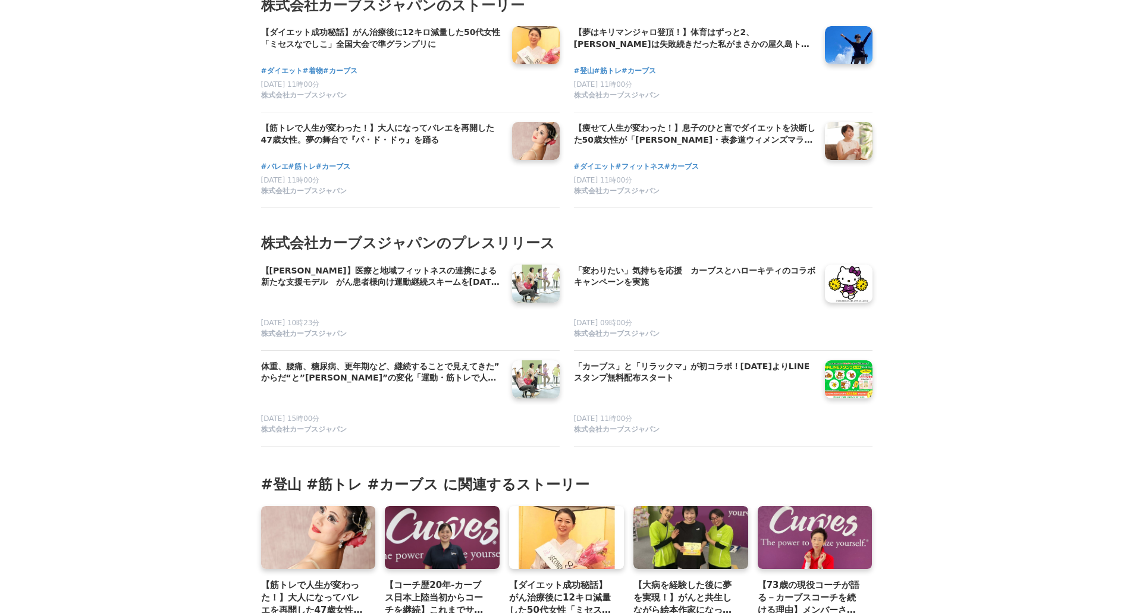
scroll to position [3867, 0]
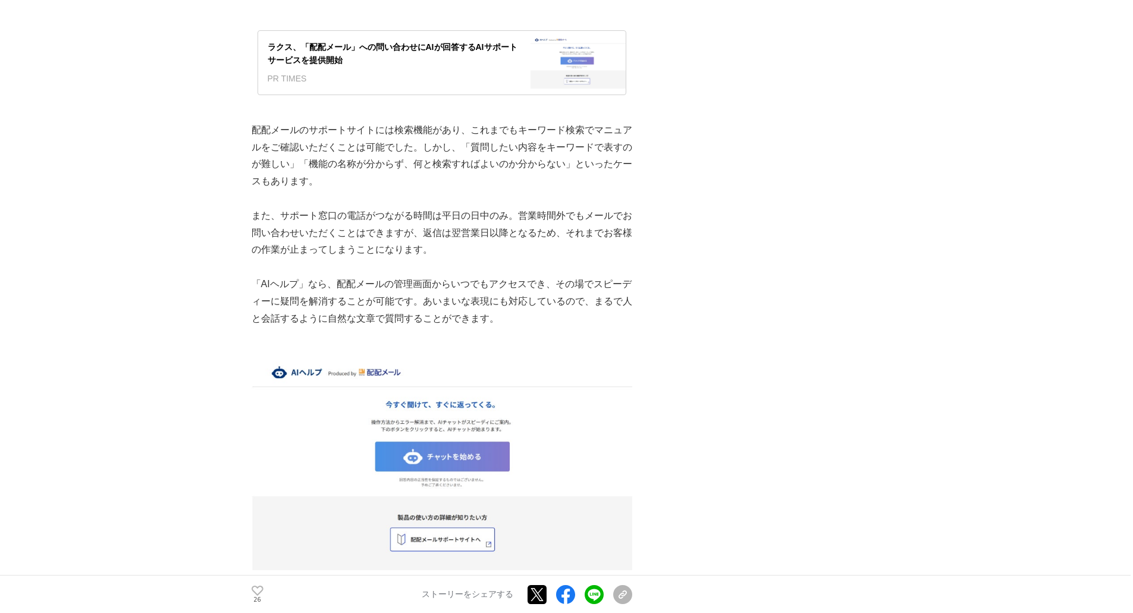
scroll to position [1547, 0]
